Goal: Task Accomplishment & Management: Manage account settings

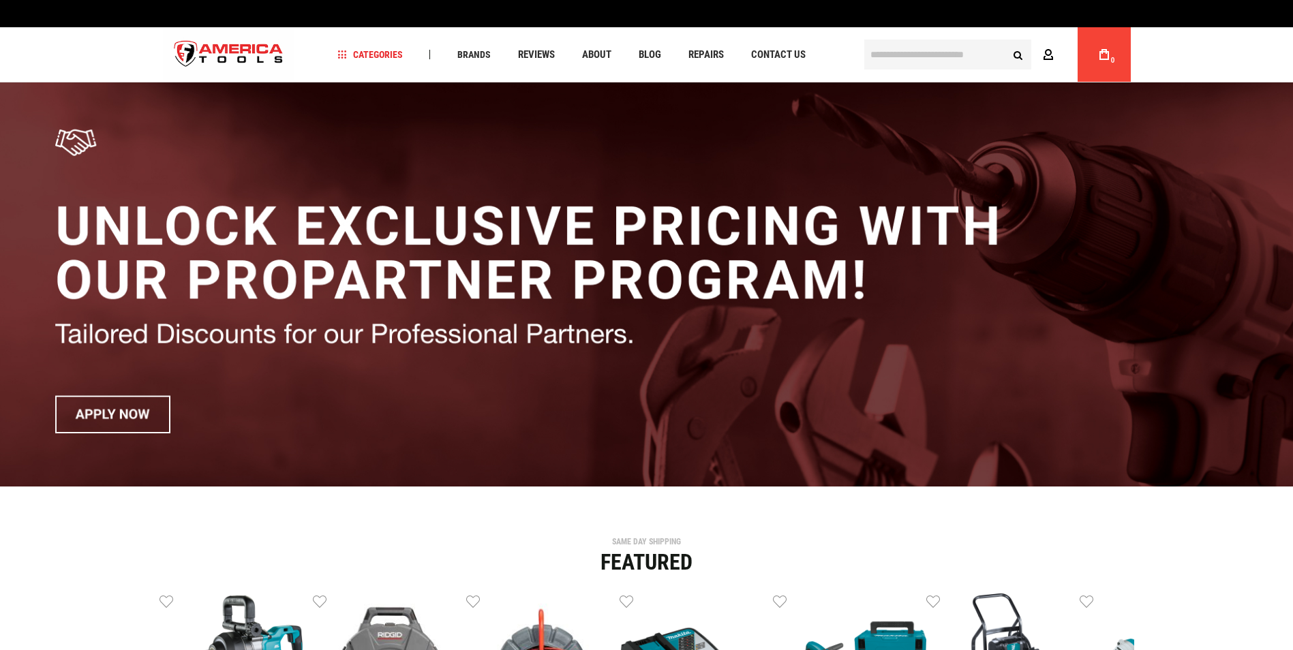
click at [1051, 57] on icon at bounding box center [1048, 55] width 11 height 13
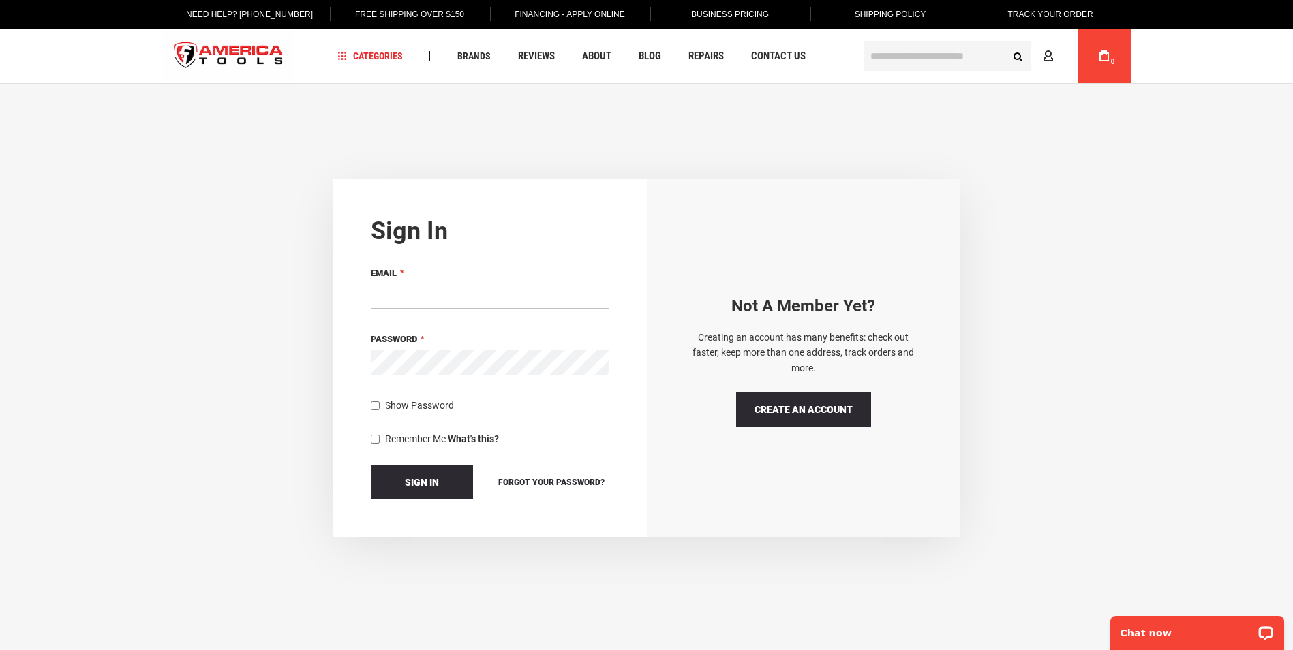
click at [468, 294] on input "Email" at bounding box center [490, 296] width 239 height 26
type input "*"
type input "**********"
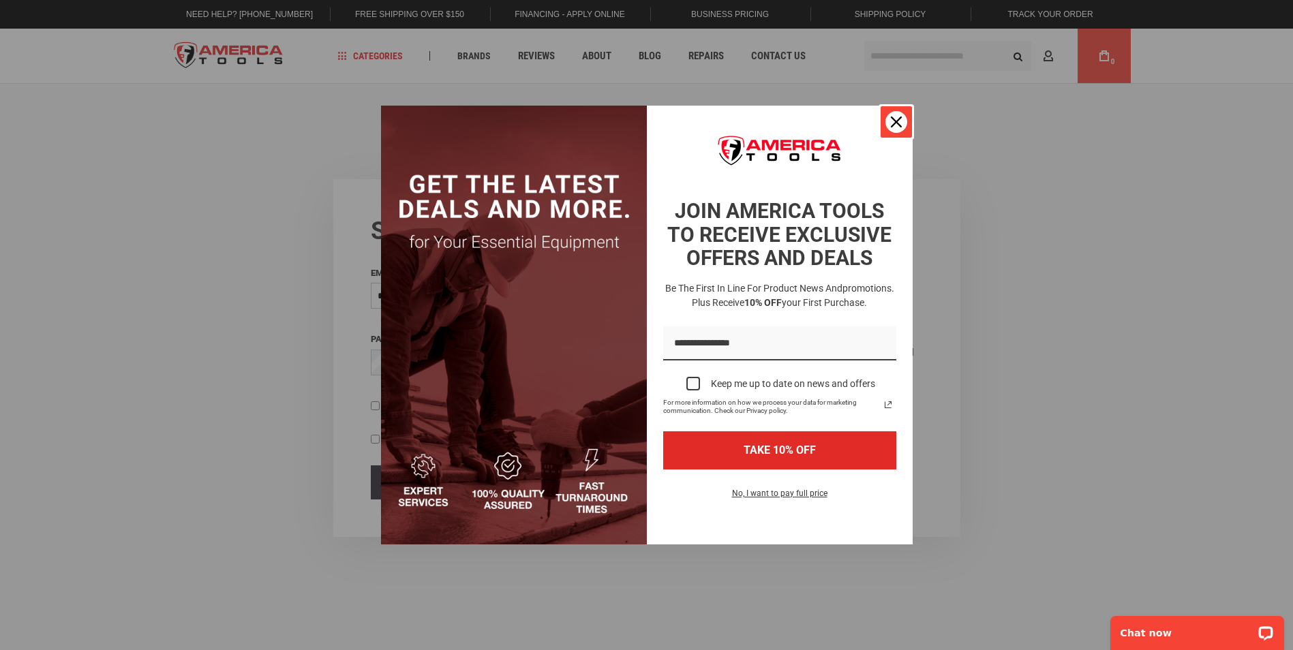
click at [901, 114] on div "Close" at bounding box center [896, 122] width 22 height 22
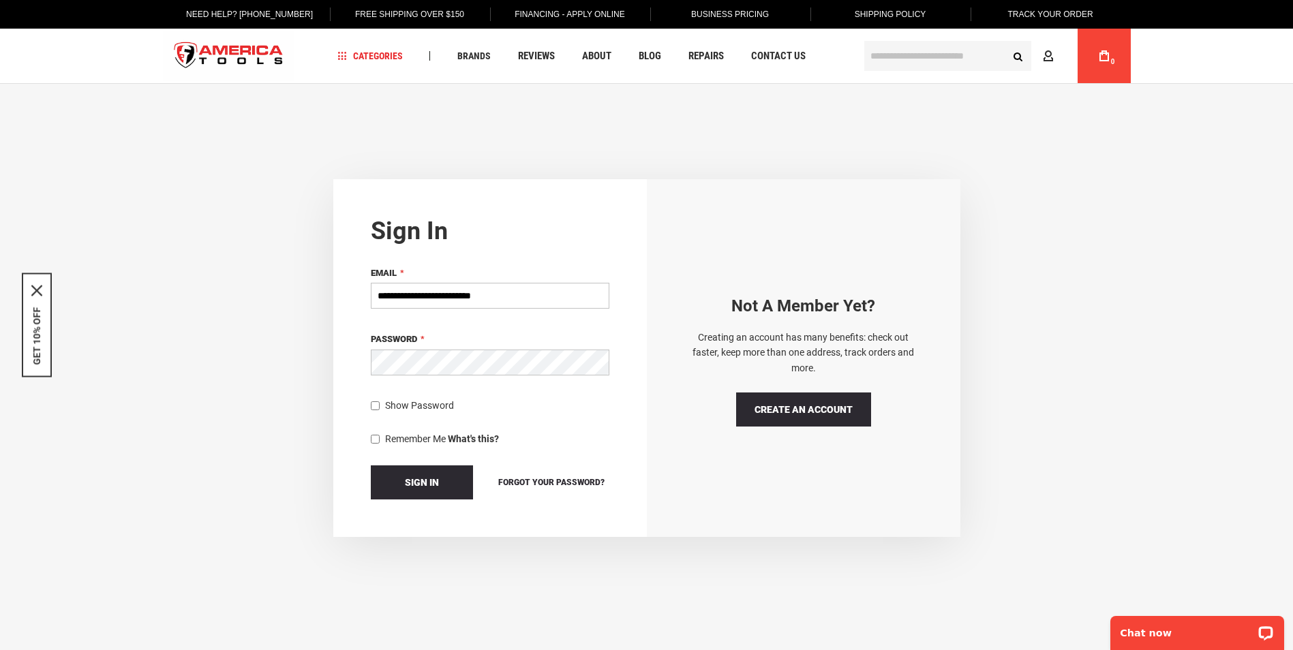
click at [371, 466] on button "Sign In" at bounding box center [422, 483] width 102 height 34
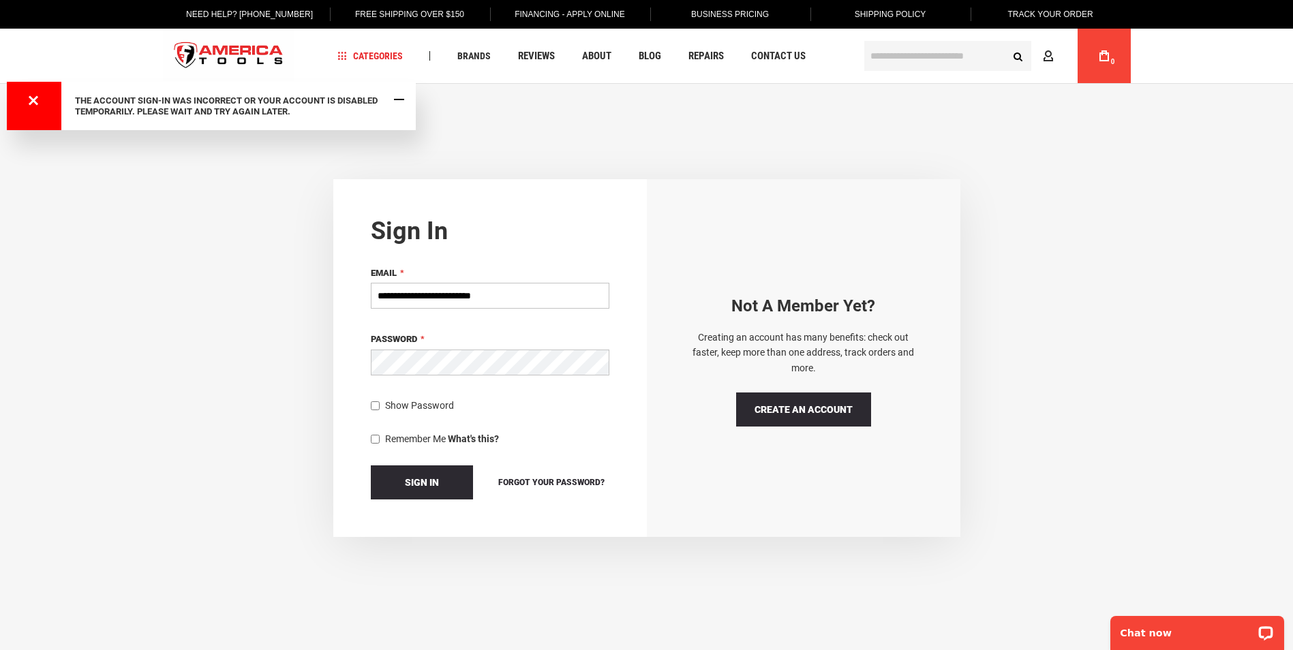
click at [397, 100] on span "Close Message" at bounding box center [399, 99] width 10 height 10
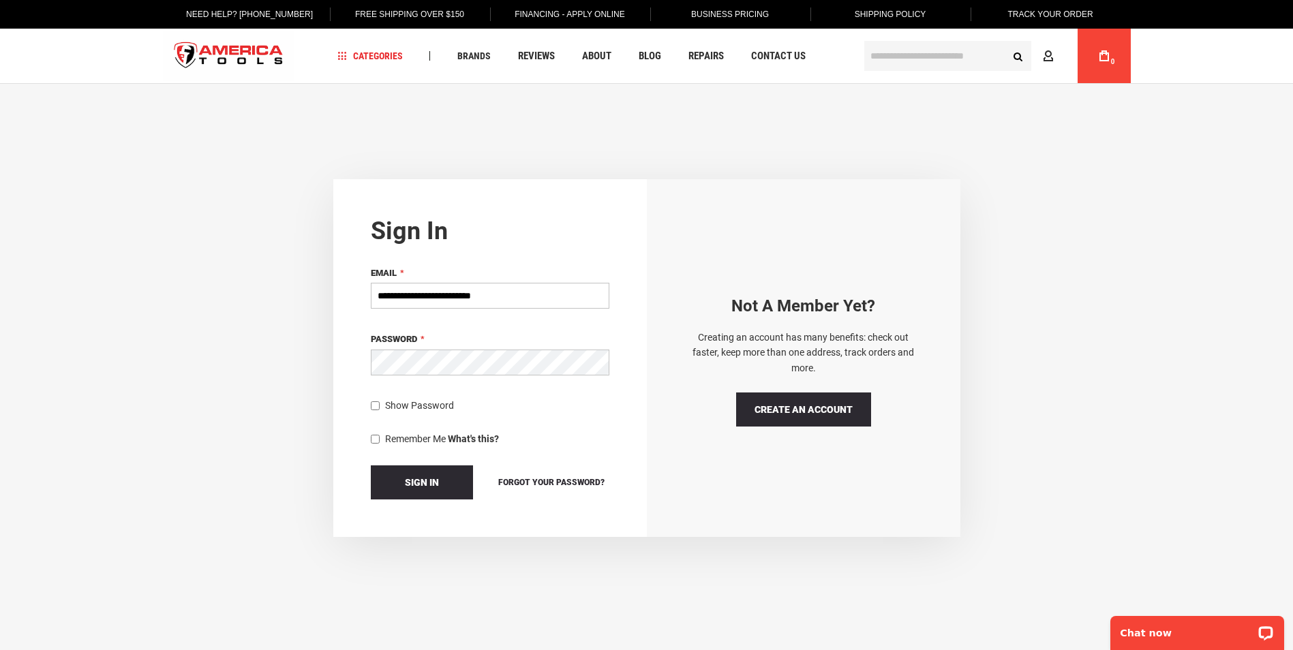
drag, startPoint x: 532, startPoint y: 290, endPoint x: 327, endPoint y: 281, distance: 204.7
click at [327, 281] on div "**********" at bounding box center [647, 358] width 1266 height 358
click at [606, 324] on fieldset "If you have an account, sign in with your email address. Email Password Show Pa…" at bounding box center [490, 383] width 239 height 234
click at [1142, 639] on p "Chat now" at bounding box center [1188, 633] width 135 height 11
